Goal: Navigation & Orientation: Find specific page/section

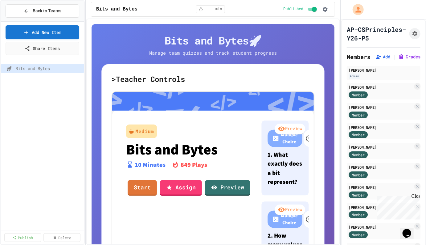
scroll to position [307, 0]
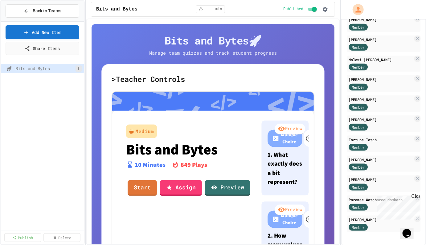
click at [80, 68] on icon at bounding box center [79, 69] width 4 height 4
click at [65, 119] on div at bounding box center [213, 122] width 426 height 245
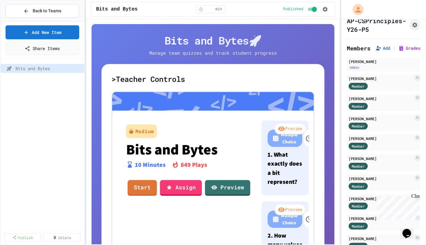
scroll to position [0, 0]
